Goal: Task Accomplishment & Management: Complete application form

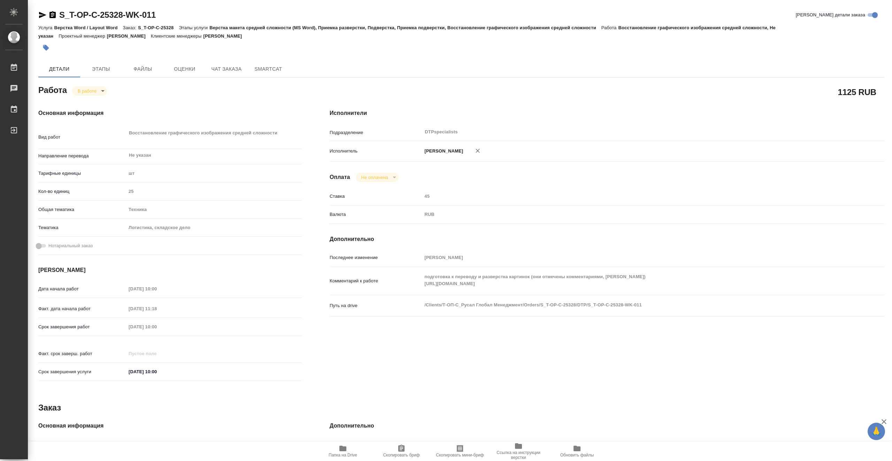
click at [94, 92] on body "🙏 .cls-1 fill:#fff; AWATERA Vasiutchenko [PERSON_NAME] 0 Чаты График Выйти S_T-…" at bounding box center [446, 230] width 892 height 461
click at [103, 101] on button "Выполнен" at bounding box center [90, 103] width 25 height 8
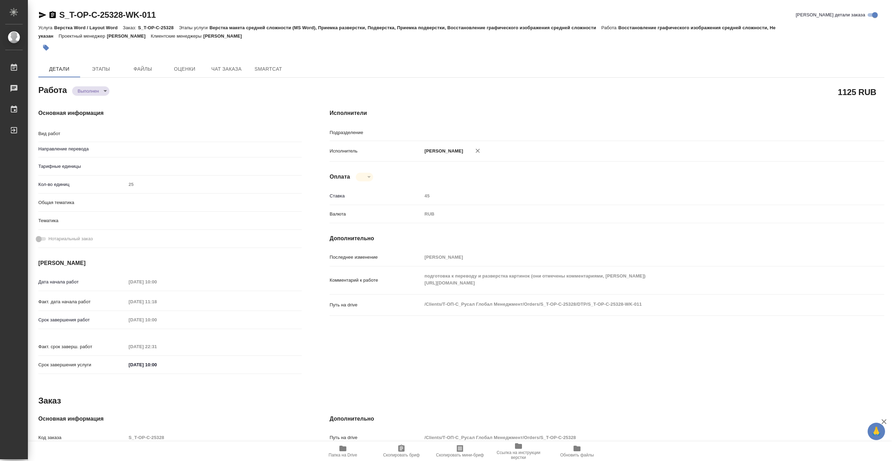
type textarea "x"
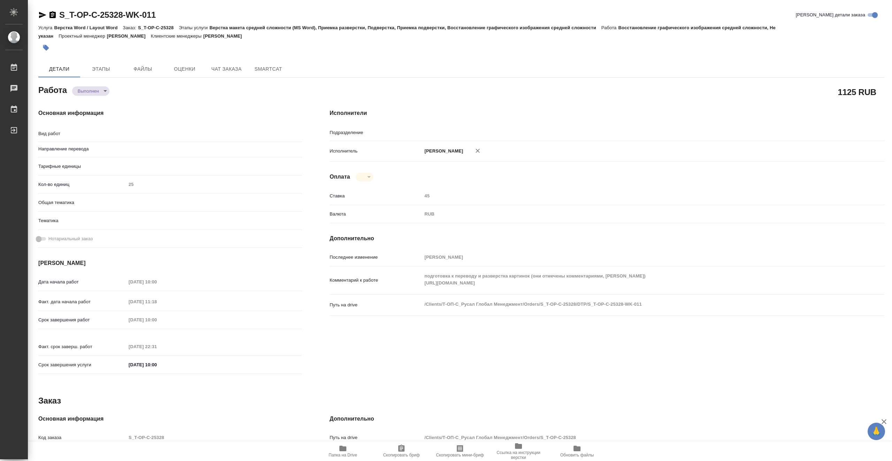
type textarea "x"
type input "DTPspecialists"
type textarea "Восстановление графического изображения средней сложности"
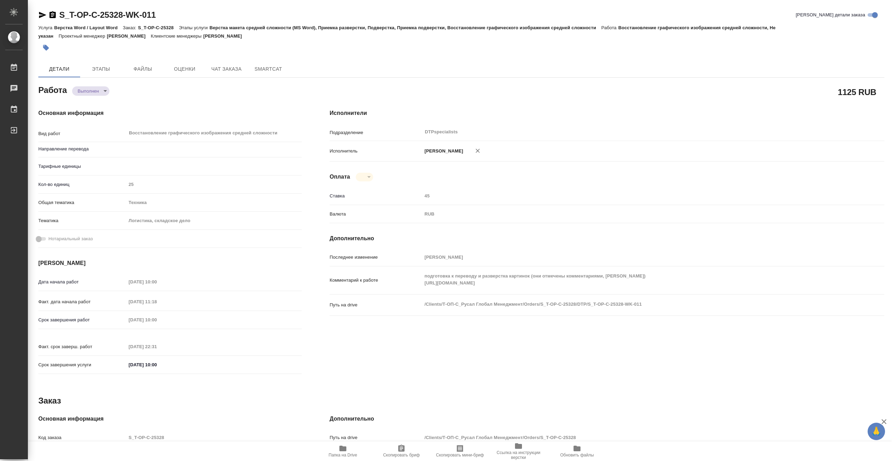
type textarea "x"
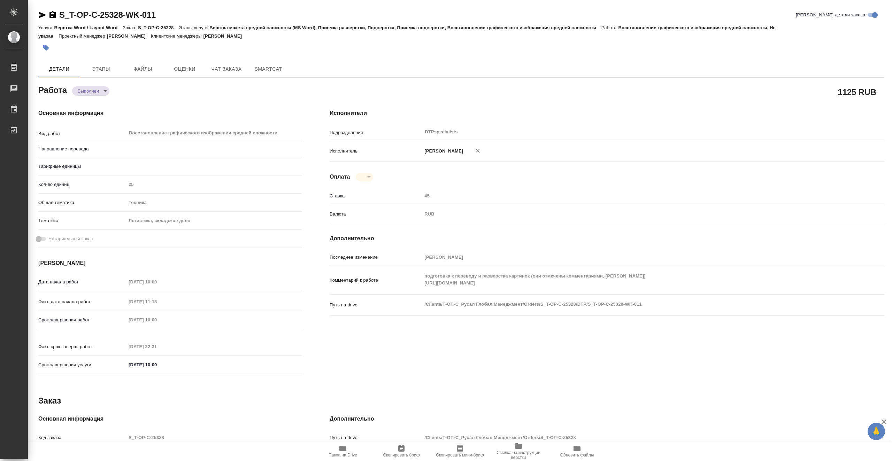
type textarea "x"
type input "Не указан"
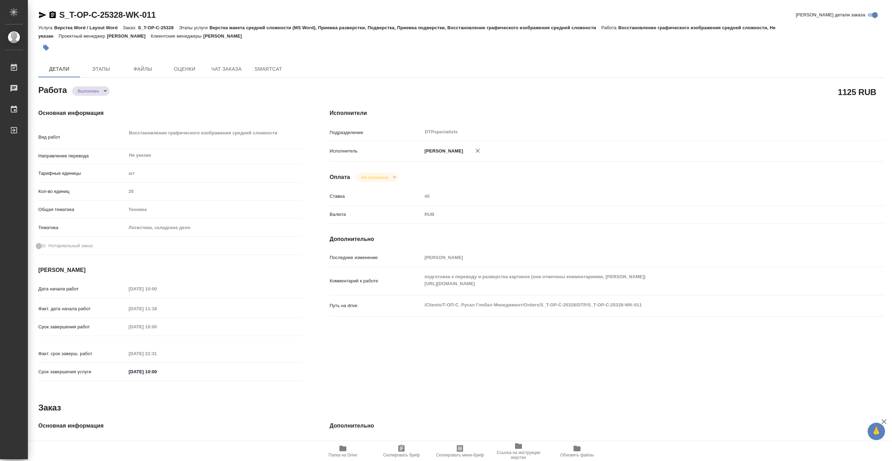
type textarea "x"
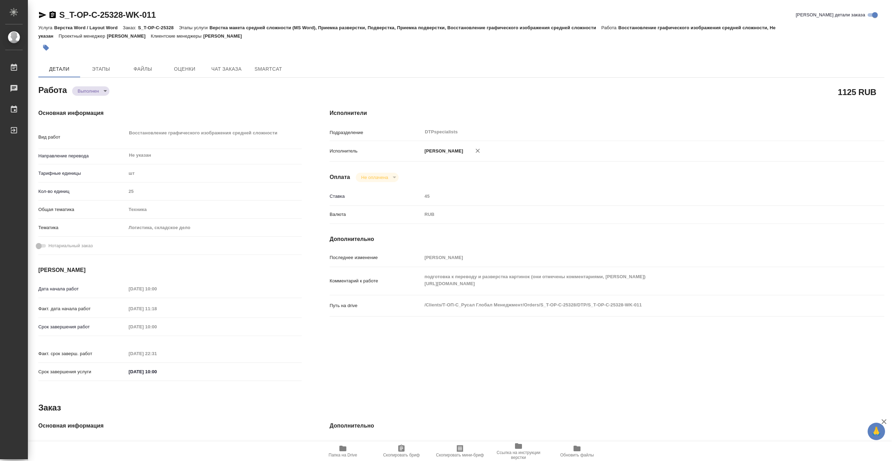
click at [41, 14] on icon "button" at bounding box center [42, 15] width 7 height 6
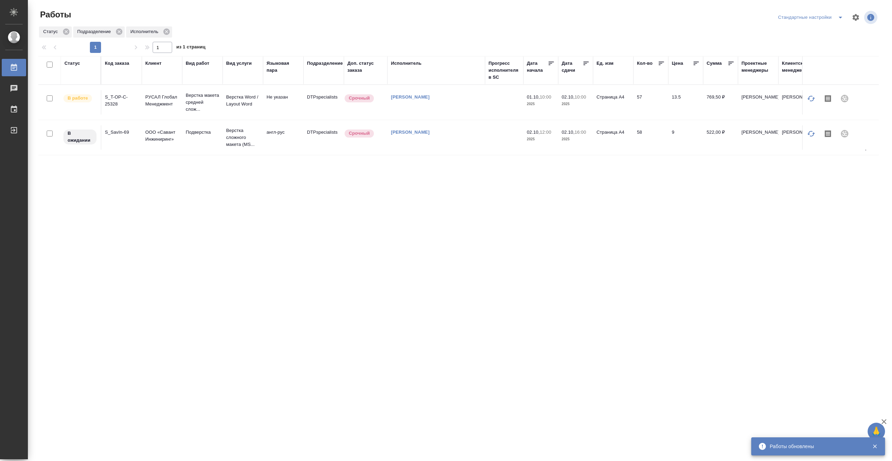
click at [487, 103] on td at bounding box center [504, 102] width 38 height 24
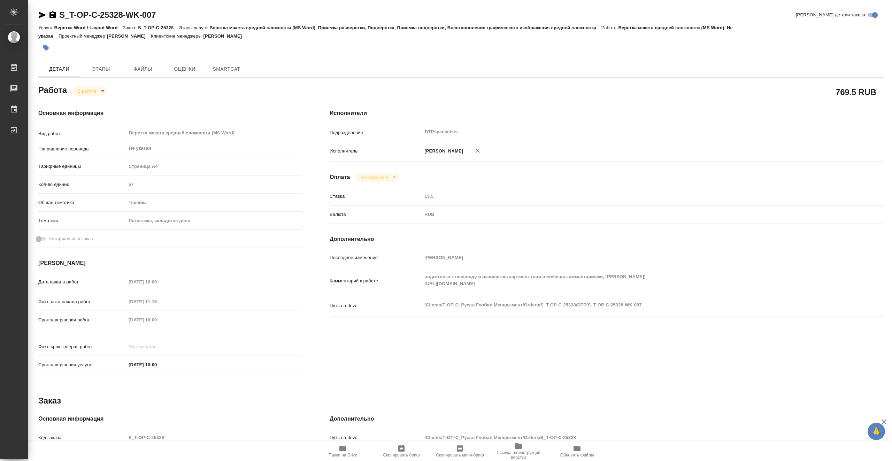
type textarea "x"
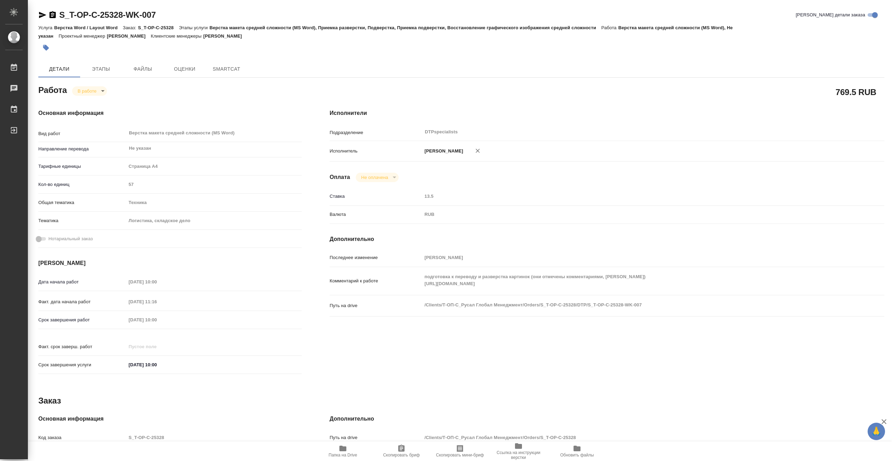
type textarea "x"
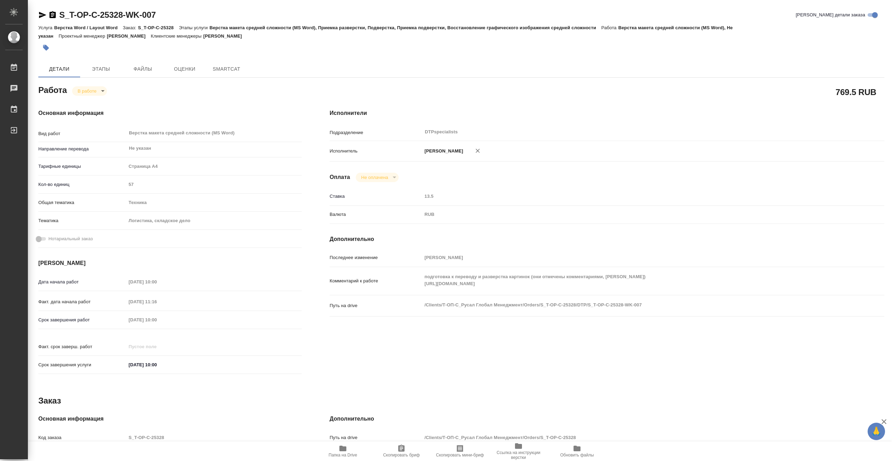
type textarea "x"
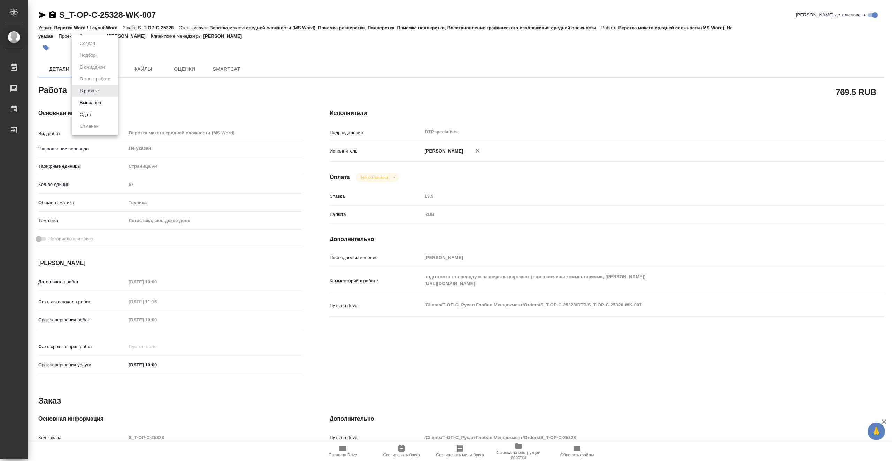
click at [100, 93] on body "🙏 .cls-1 fill:#fff; AWATERA Vasiutchenko Aleksandr Работы Чаты График Выйти S_T…" at bounding box center [446, 230] width 892 height 461
type textarea "x"
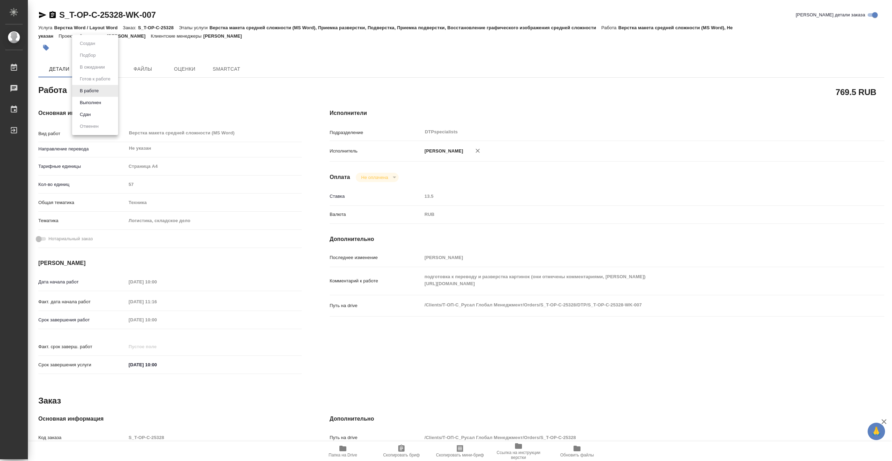
type textarea "x"
click at [105, 101] on li "Выполнен" at bounding box center [95, 103] width 46 height 12
type textarea "x"
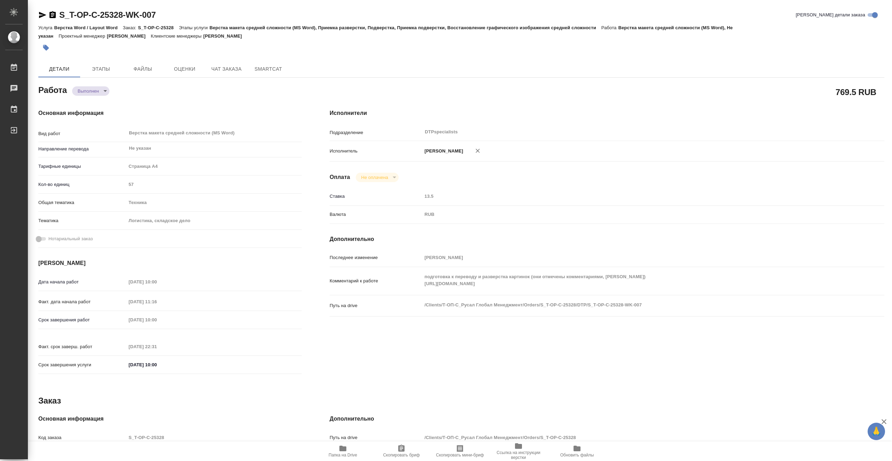
type textarea "x"
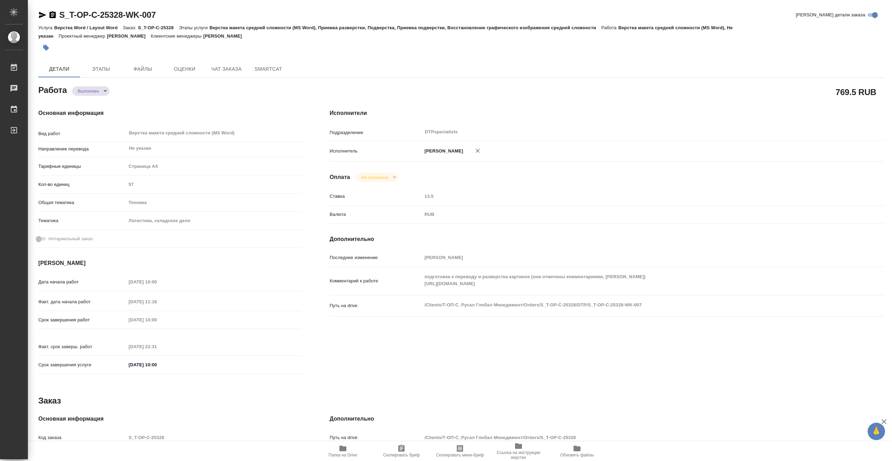
type textarea "x"
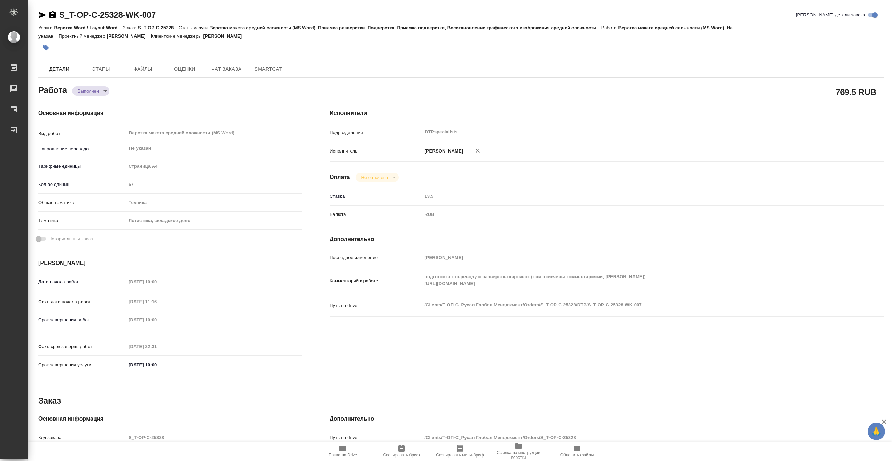
type textarea "x"
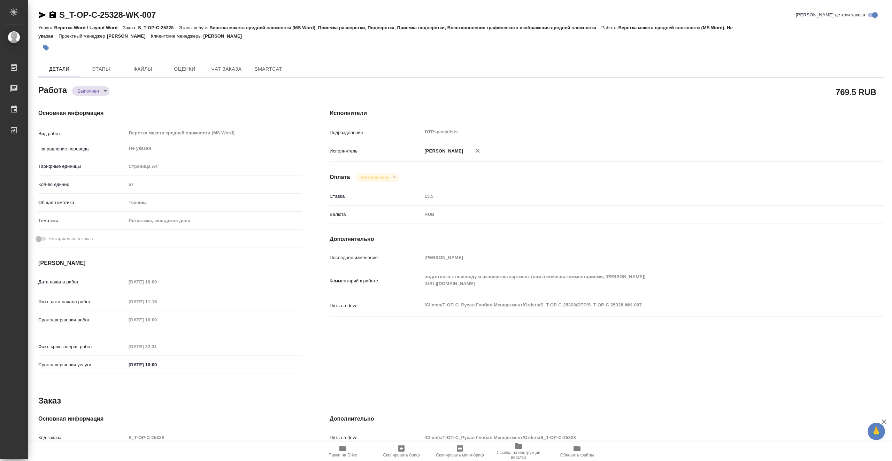
type textarea "x"
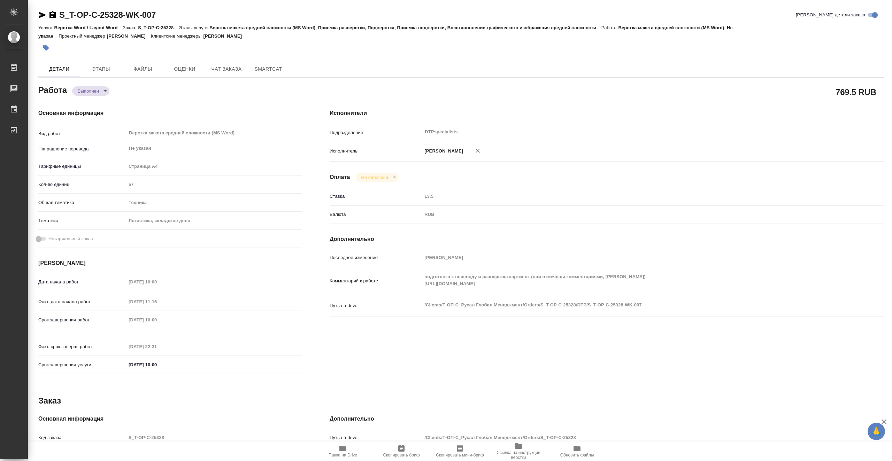
type textarea "x"
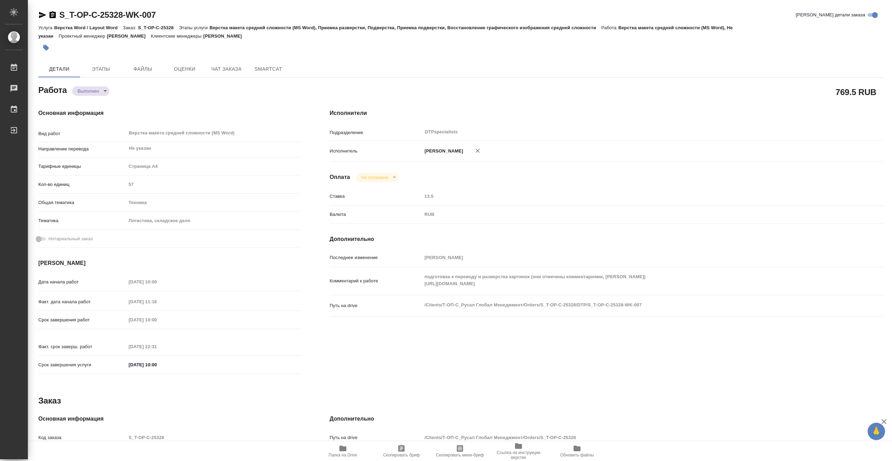
type textarea "x"
